Goal: Go to known website: Go to known website

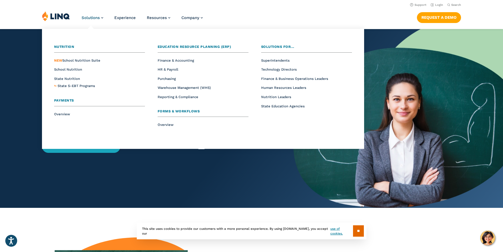
click at [60, 102] on span "Payments" at bounding box center [64, 100] width 20 height 4
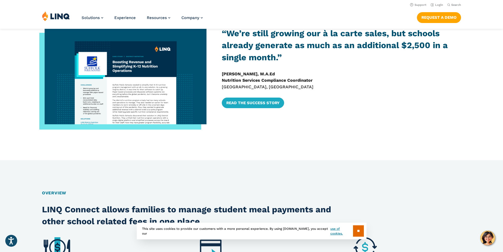
scroll to position [159, 0]
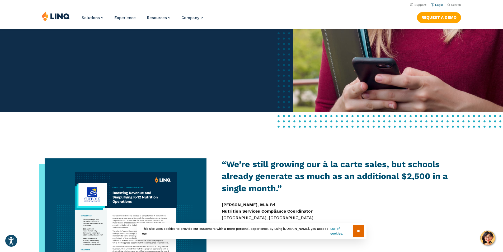
click at [441, 3] on link "Login" at bounding box center [437, 4] width 12 height 3
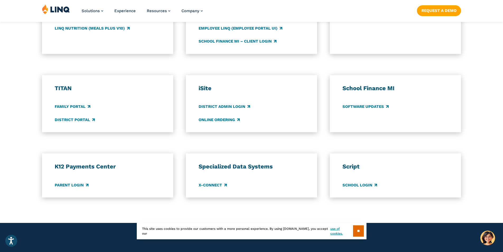
scroll to position [370, 0]
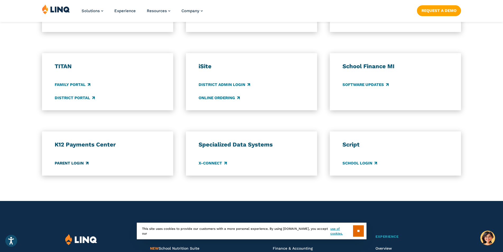
click at [78, 162] on link "Parent Login" at bounding box center [72, 163] width 34 height 6
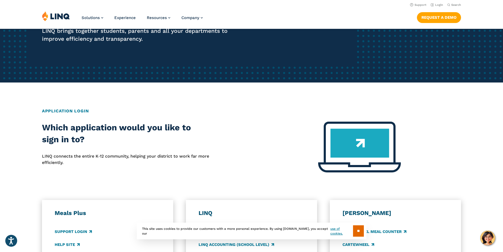
scroll to position [0, 0]
